Goal: Information Seeking & Learning: Learn about a topic

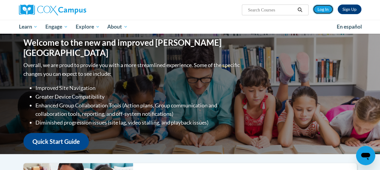
click at [321, 5] on link "Log In" at bounding box center [322, 10] width 21 height 10
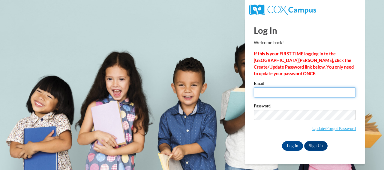
drag, startPoint x: 278, startPoint y: 89, endPoint x: 276, endPoint y: 98, distance: 8.5
click at [278, 89] on input "Email" at bounding box center [305, 92] width 102 height 10
type input "ybraam@ddschools.org"
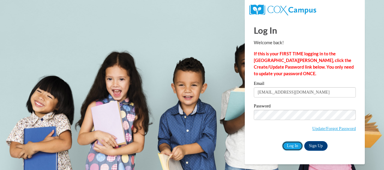
click at [290, 147] on input "Log In" at bounding box center [292, 146] width 21 height 10
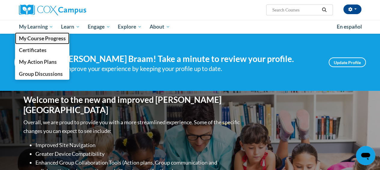
click at [46, 39] on span "My Course Progress" at bounding box center [42, 38] width 47 height 6
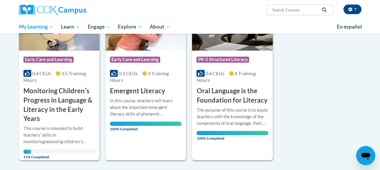
scroll to position [90, 0]
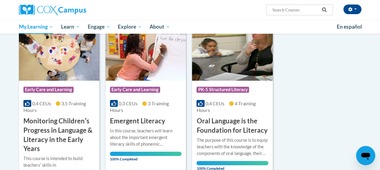
click at [64, 111] on div "0.4 CEUs 3.5 Training Hours" at bounding box center [58, 106] width 71 height 13
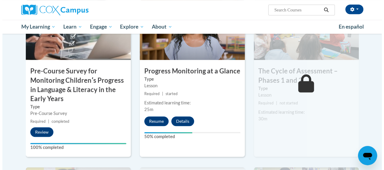
scroll to position [210, 0]
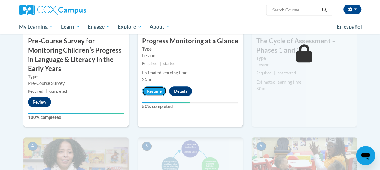
click at [158, 91] on button "Resume" at bounding box center [154, 91] width 24 height 10
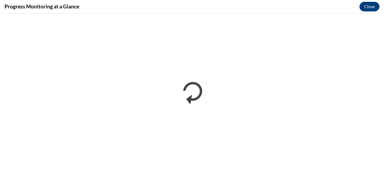
scroll to position [0, 0]
